Goal: Task Accomplishment & Management: Use online tool/utility

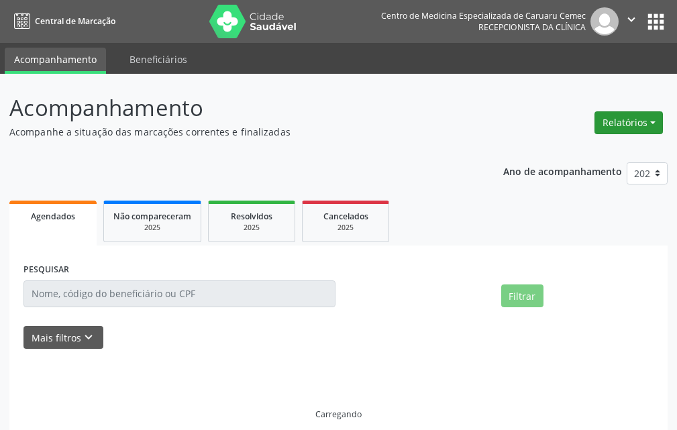
click at [619, 121] on button "Relatórios" at bounding box center [628, 122] width 68 height 23
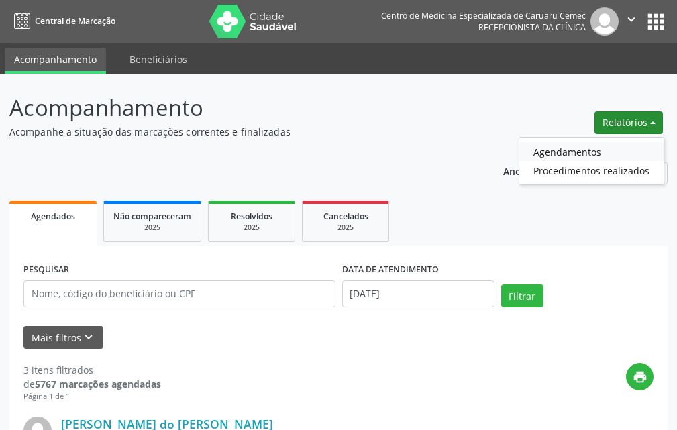
click at [609, 149] on link "Agendamentos" at bounding box center [591, 151] width 144 height 19
select select "8"
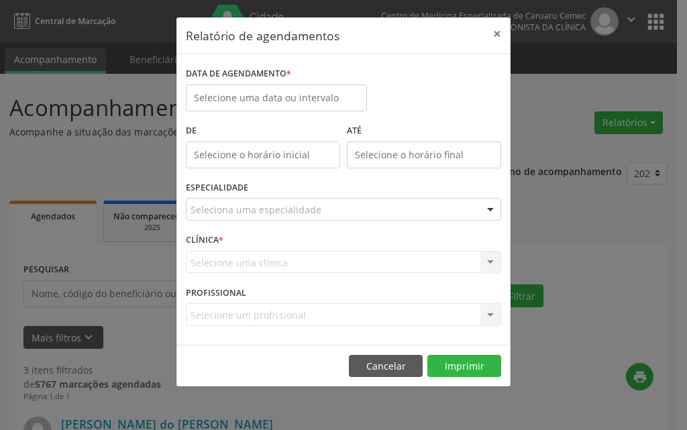
click at [400, 90] on div "DATA DE AGENDAMENTO *" at bounding box center [343, 92] width 322 height 57
click at [348, 96] on input "text" at bounding box center [276, 98] width 181 height 27
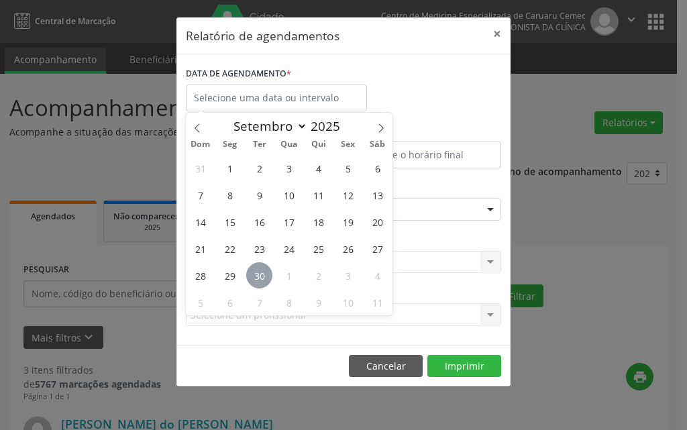
click at [259, 277] on span "30" at bounding box center [259, 275] width 26 height 26
type input "[DATE]"
click at [259, 277] on span "30" at bounding box center [259, 275] width 26 height 26
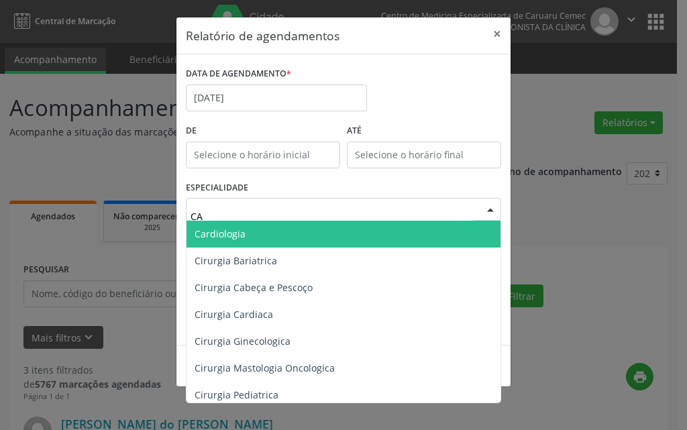
type input "CAR"
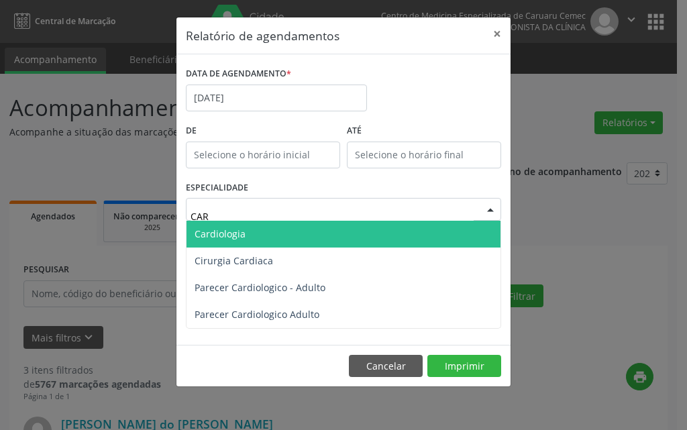
click at [249, 240] on span "Cardiologia" at bounding box center [343, 234] width 314 height 27
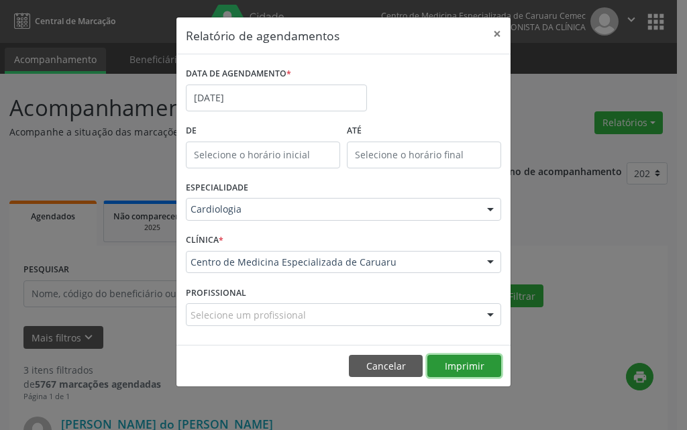
click at [464, 370] on button "Imprimir" at bounding box center [464, 366] width 74 height 23
